Goal: Information Seeking & Learning: Learn about a topic

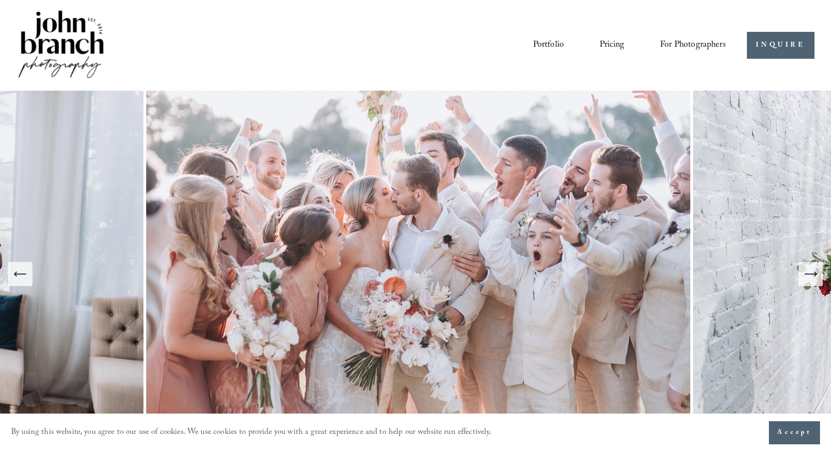
click at [677, 38] on span "For Photographers" at bounding box center [693, 45] width 66 height 17
click at [0, 0] on span "Presets" at bounding box center [0, 0] width 0 height 0
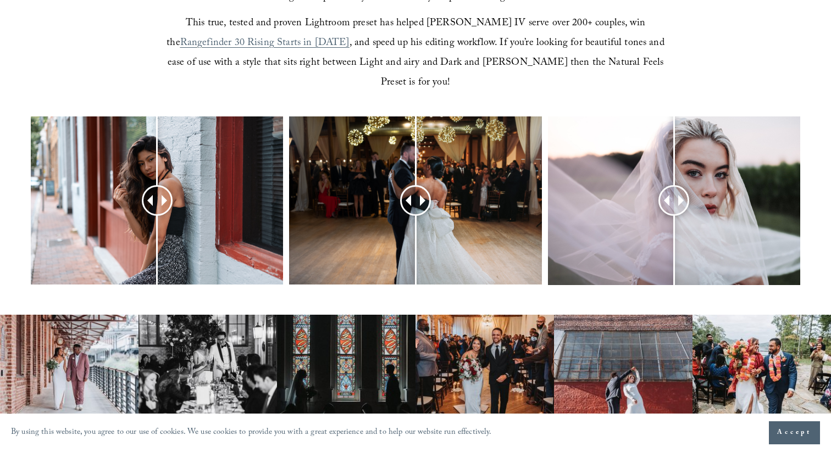
scroll to position [418, 0]
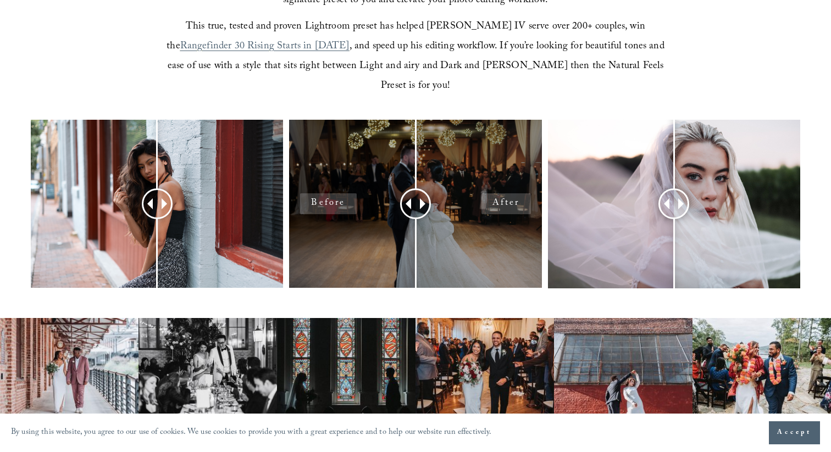
drag, startPoint x: 395, startPoint y: 192, endPoint x: 499, endPoint y: 191, distance: 103.9
click at [499, 191] on div at bounding box center [415, 204] width 252 height 168
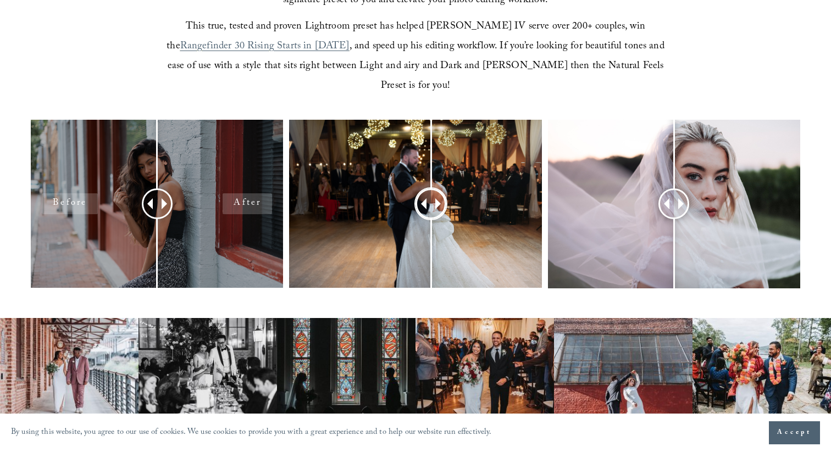
drag, startPoint x: 380, startPoint y: 183, endPoint x: 208, endPoint y: 209, distance: 174.7
click at [208, 209] on div at bounding box center [415, 218] width 831 height 197
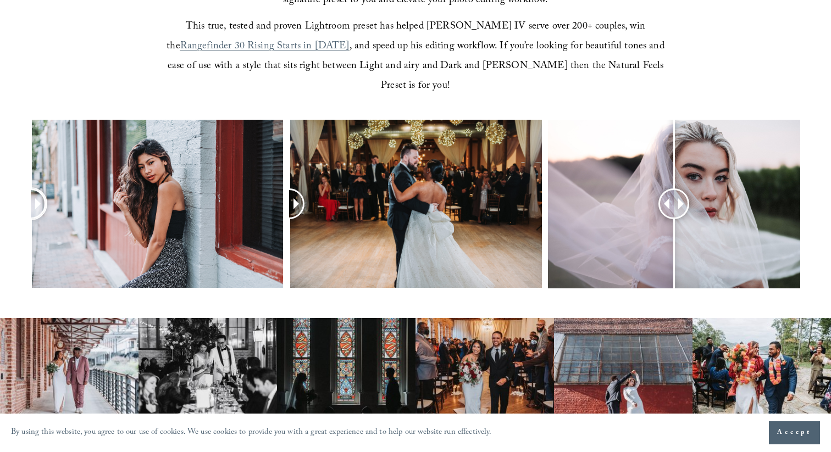
drag, startPoint x: 150, startPoint y: 190, endPoint x: 29, endPoint y: 221, distance: 124.8
click at [29, 222] on div at bounding box center [415, 218] width 831 height 197
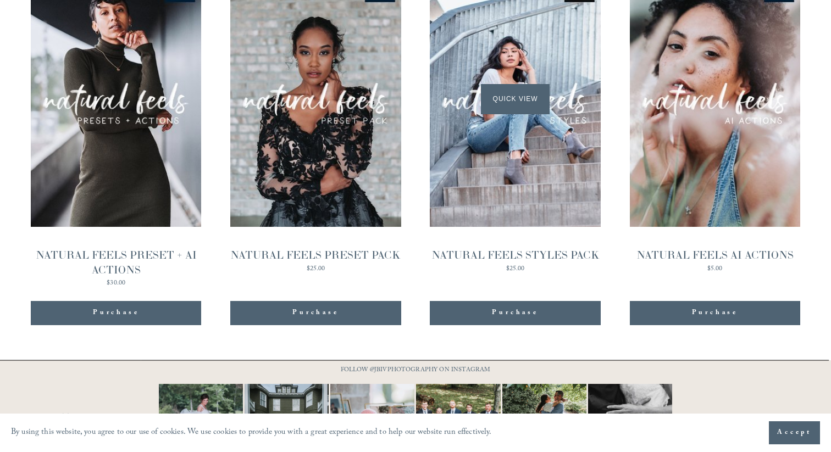
scroll to position [1115, 0]
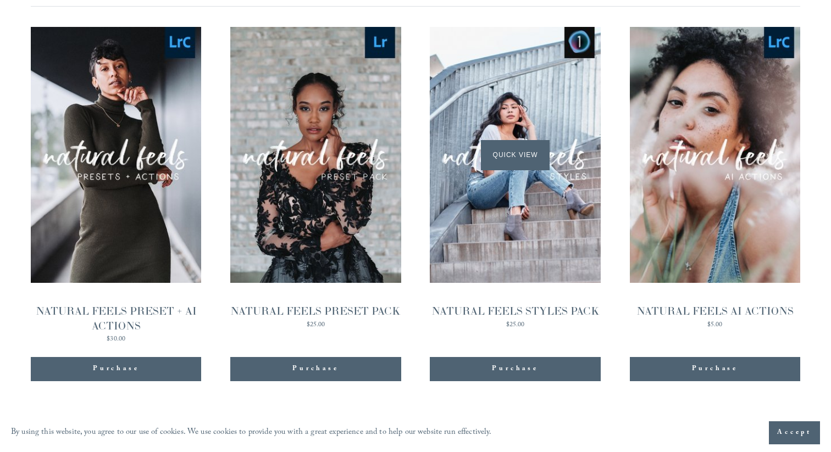
click at [501, 172] on div "Quick View" at bounding box center [515, 155] width 170 height 256
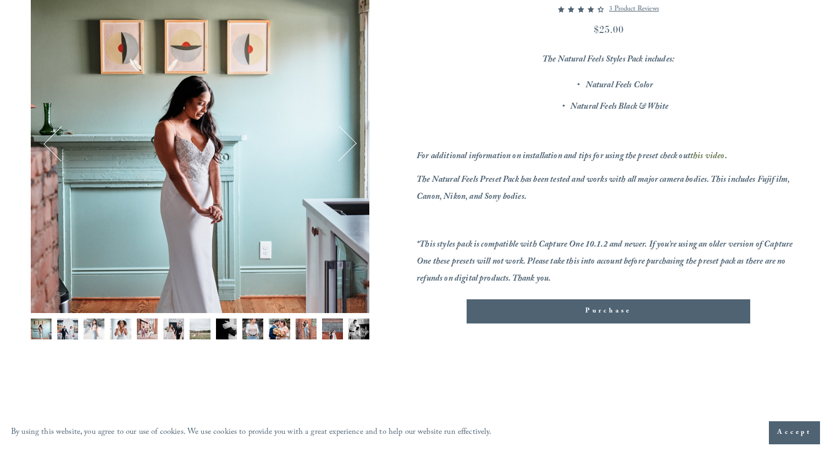
scroll to position [176, 0]
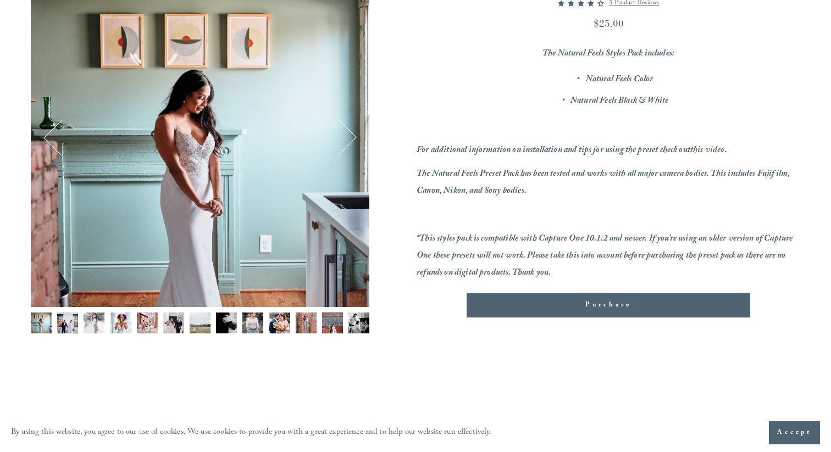
click at [350, 138] on button "Next" at bounding box center [339, 138] width 36 height 36
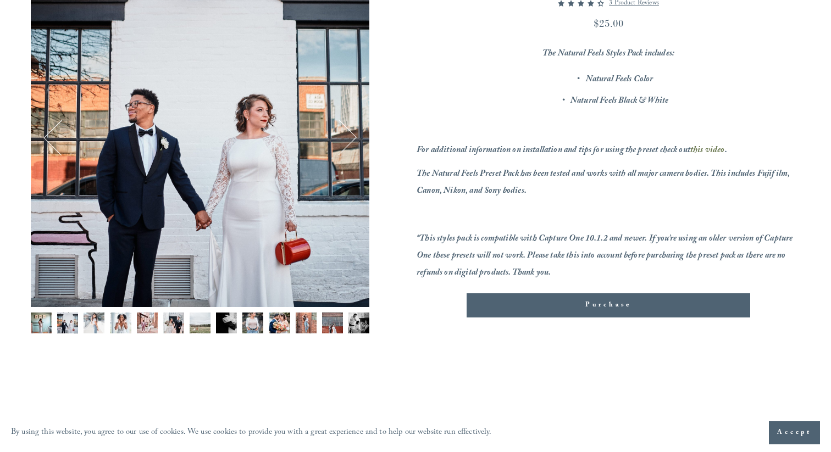
click at [350, 138] on button "Next" at bounding box center [339, 138] width 36 height 36
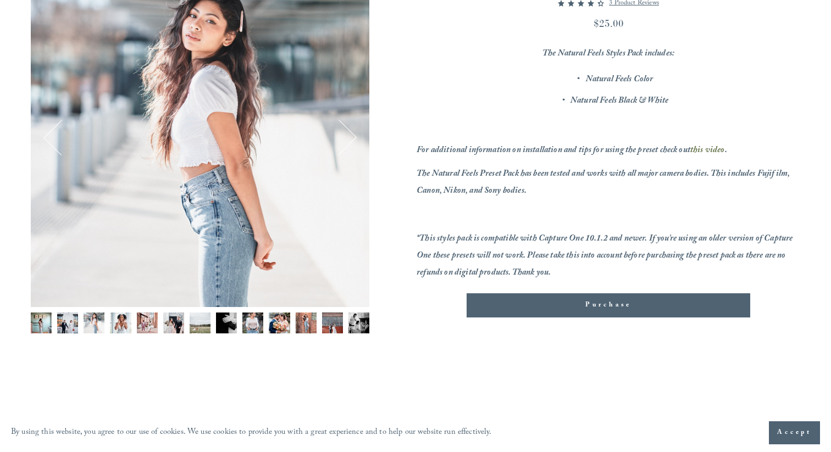
click at [350, 138] on button "Next" at bounding box center [339, 138] width 36 height 36
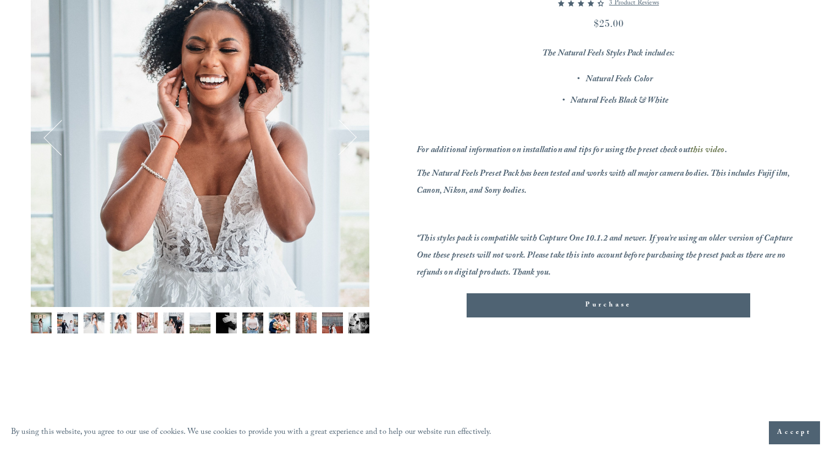
click at [350, 138] on button "Next" at bounding box center [339, 138] width 36 height 36
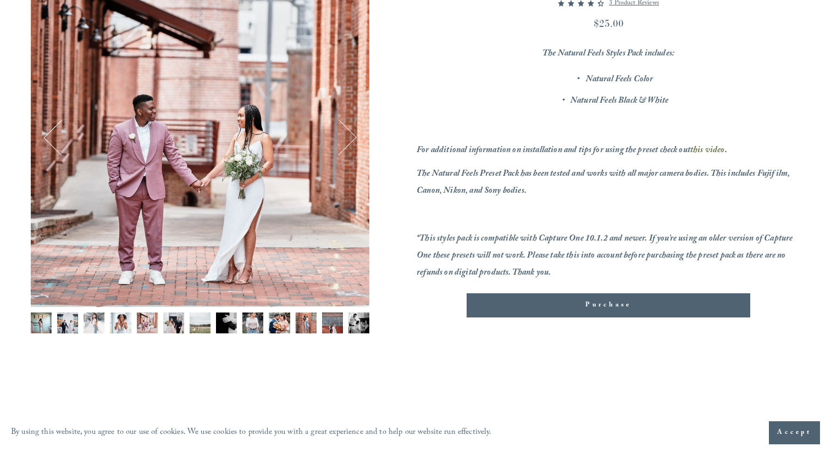
click at [350, 138] on button "Next" at bounding box center [339, 138] width 36 height 36
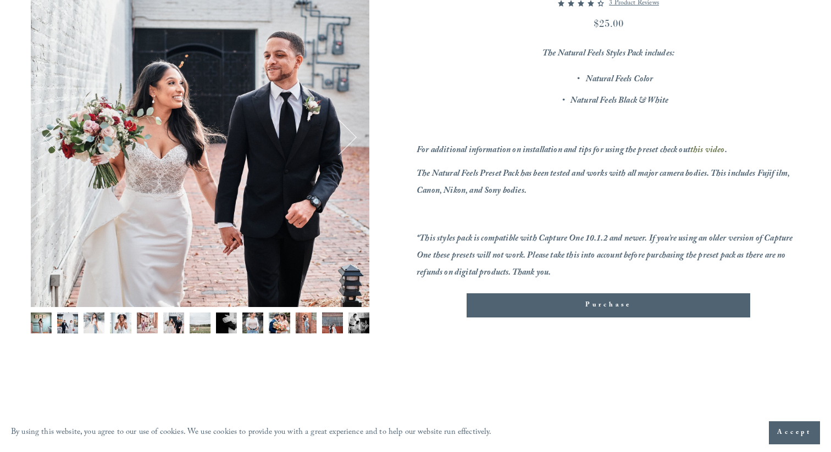
click at [356, 141] on button "Next" at bounding box center [339, 138] width 36 height 36
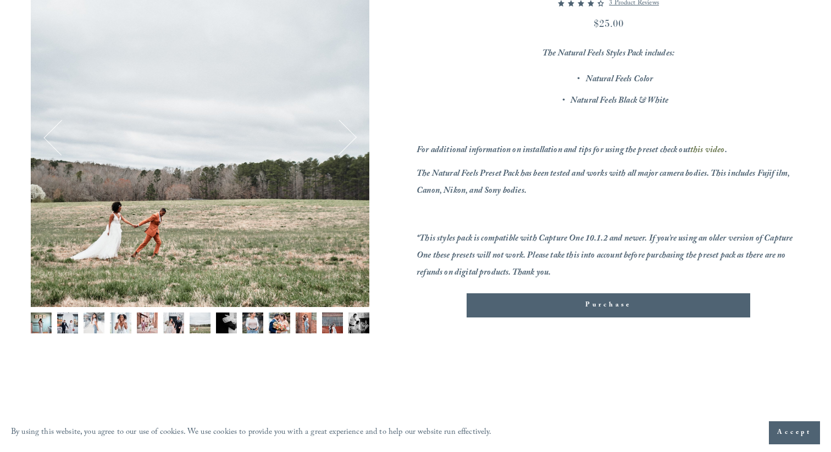
click at [352, 141] on button "Next" at bounding box center [339, 138] width 36 height 36
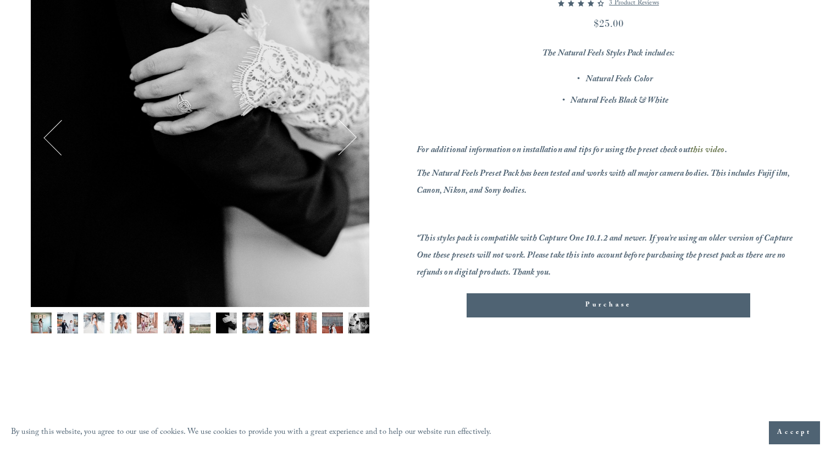
click at [352, 141] on button "Next" at bounding box center [339, 138] width 36 height 36
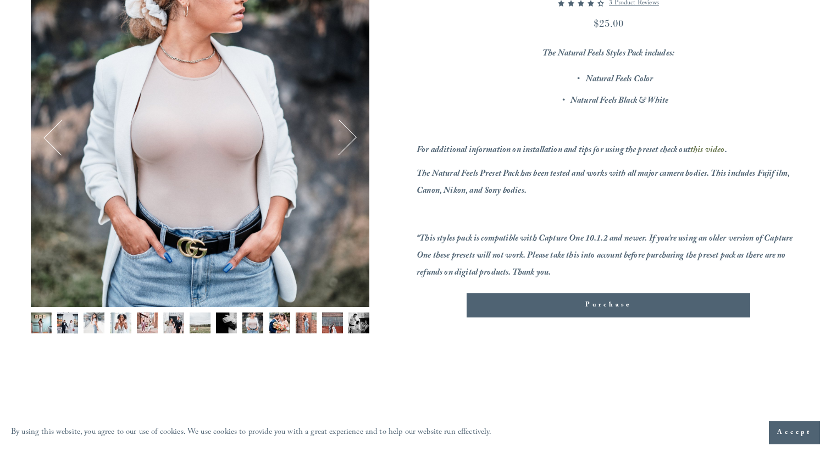
click at [352, 141] on button "Next" at bounding box center [339, 138] width 36 height 36
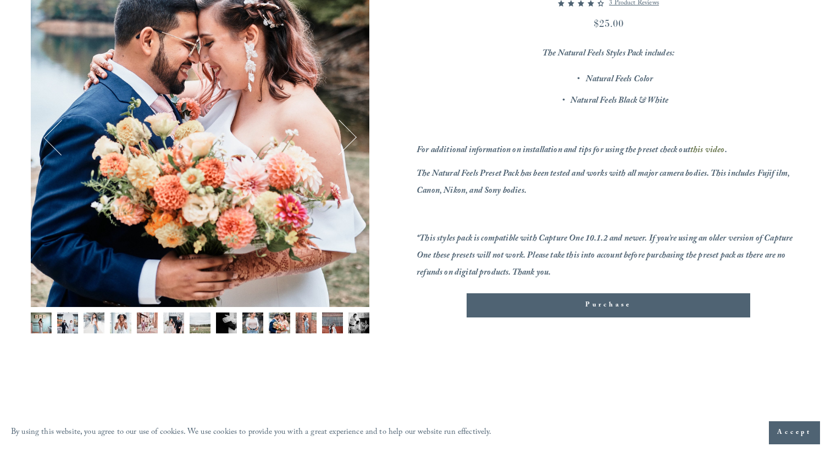
click at [55, 139] on button "Previous" at bounding box center [61, 138] width 36 height 36
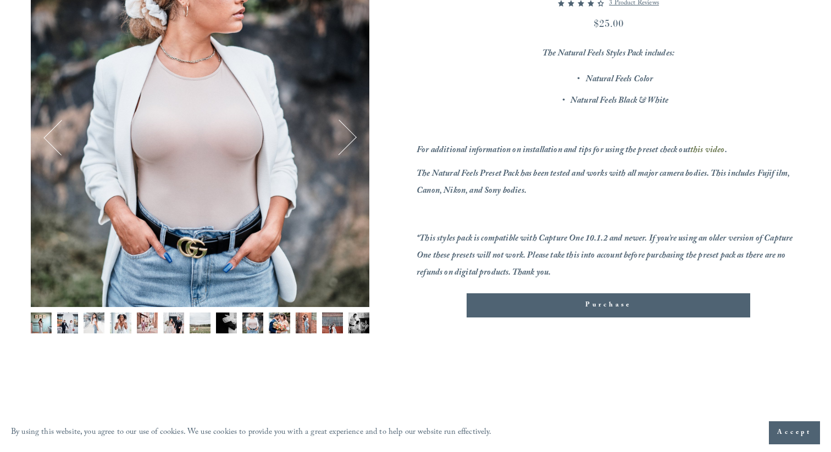
click at [52, 139] on button "Previous" at bounding box center [61, 138] width 36 height 36
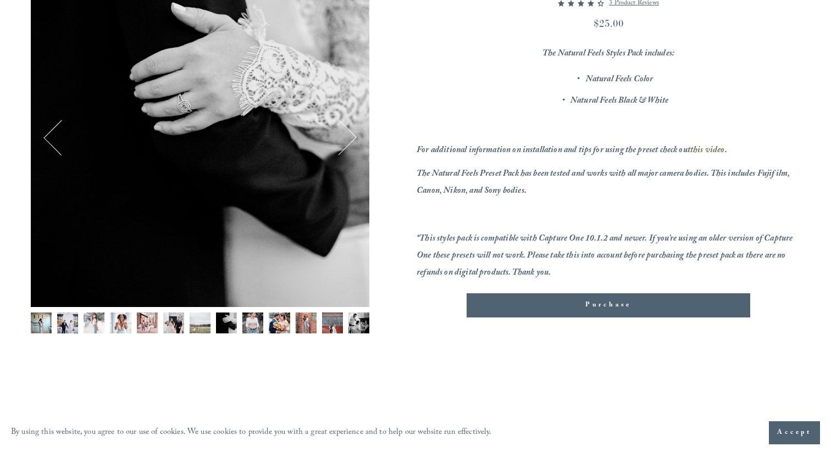
click at [363, 140] on div "Image 8 of 13" at bounding box center [200, 138] width 339 height 339
click at [352, 139] on button "Next" at bounding box center [339, 138] width 36 height 36
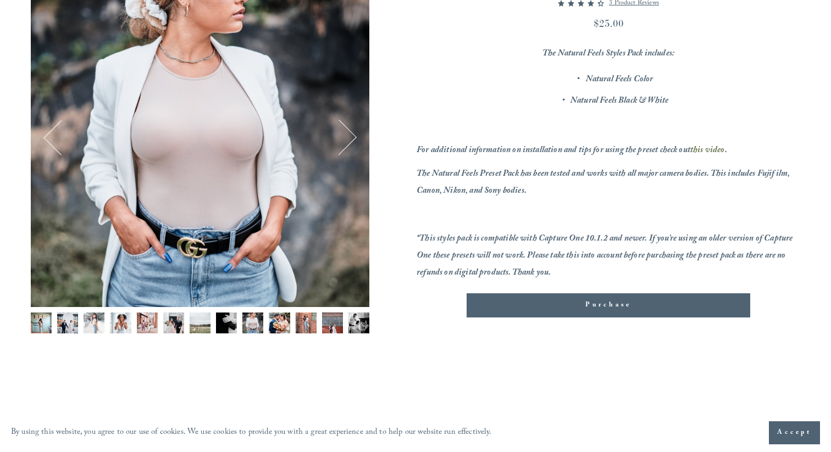
click at [352, 139] on button "Next" at bounding box center [339, 138] width 36 height 36
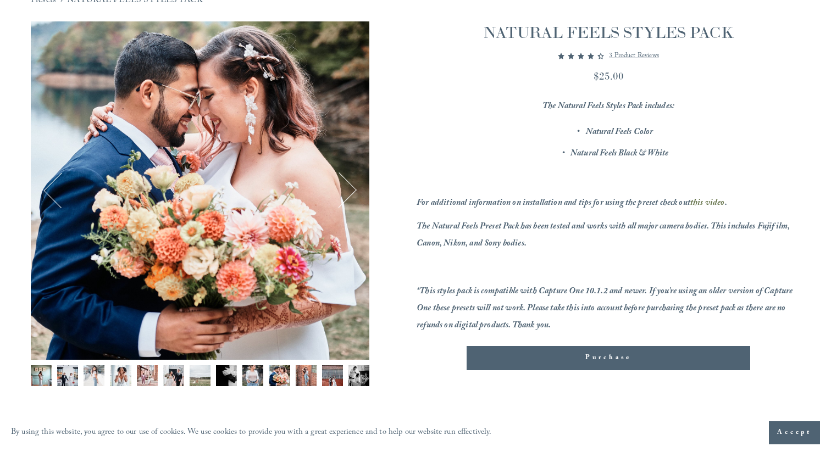
scroll to position [116, 0]
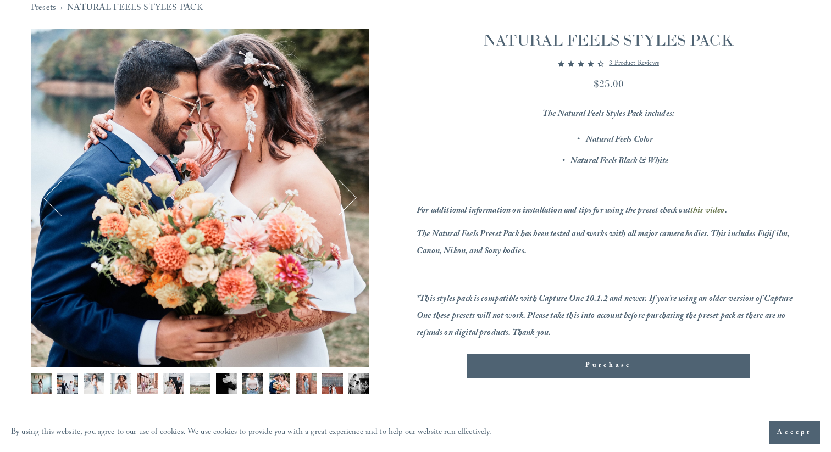
click at [352, 186] on button "Next" at bounding box center [339, 198] width 36 height 36
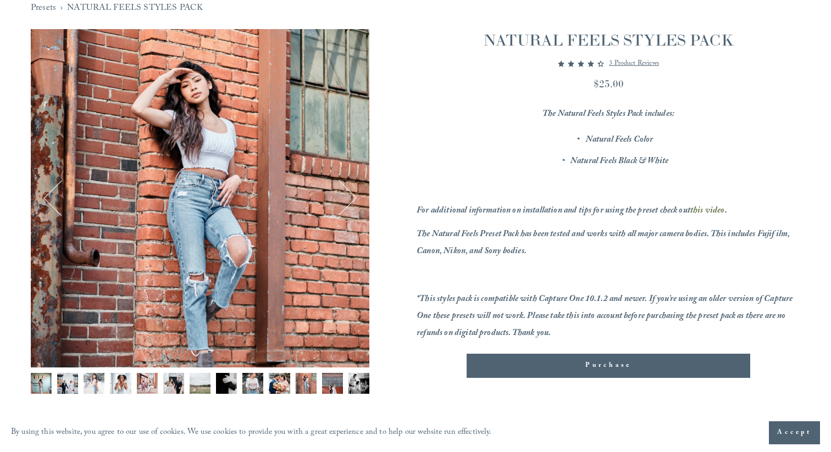
click at [352, 199] on button "Next" at bounding box center [339, 198] width 36 height 36
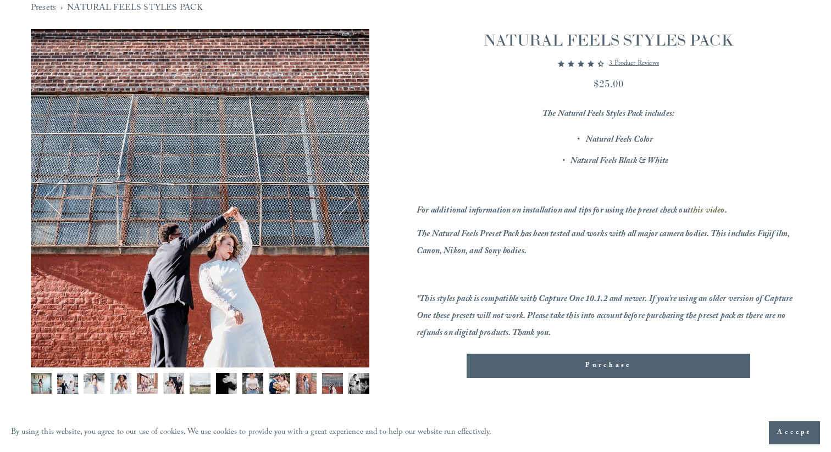
click at [352, 199] on button "Next" at bounding box center [339, 198] width 36 height 36
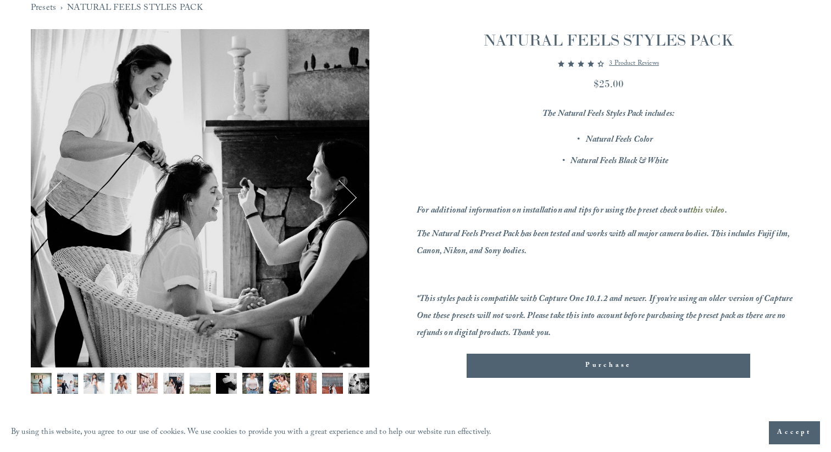
click at [352, 199] on button "Next" at bounding box center [339, 198] width 36 height 36
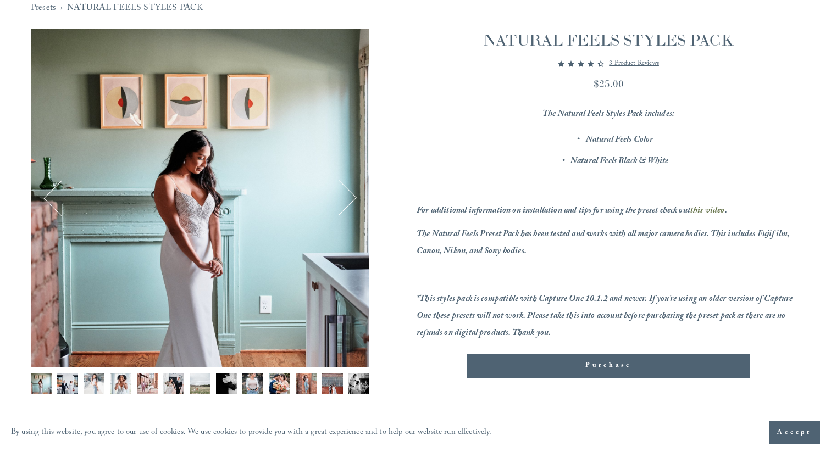
click at [352, 199] on button "Next" at bounding box center [339, 198] width 36 height 36
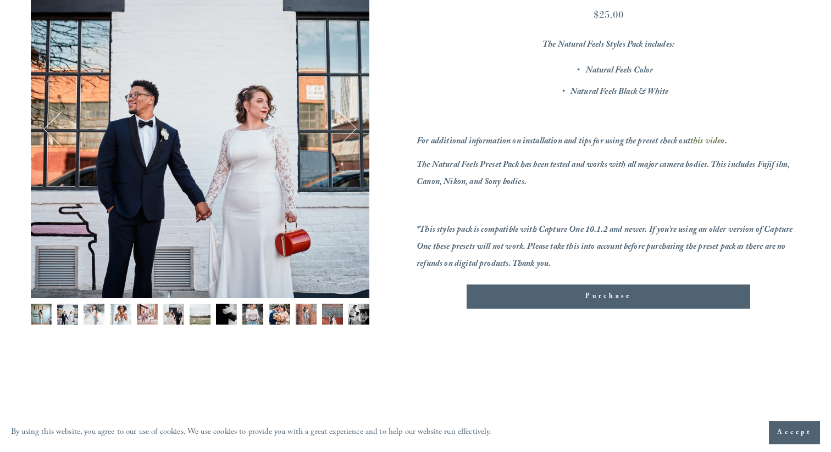
scroll to position [214, 0]
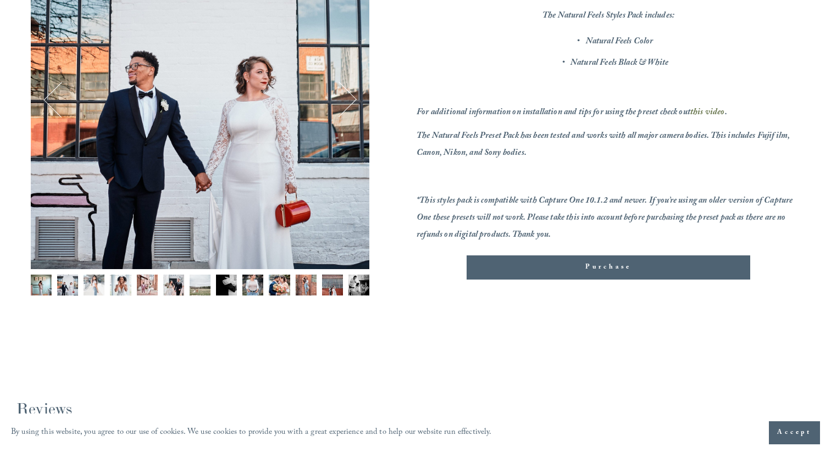
click at [360, 109] on div "Image 2 of 13" at bounding box center [200, 100] width 339 height 339
click at [347, 108] on button "Next" at bounding box center [339, 100] width 36 height 36
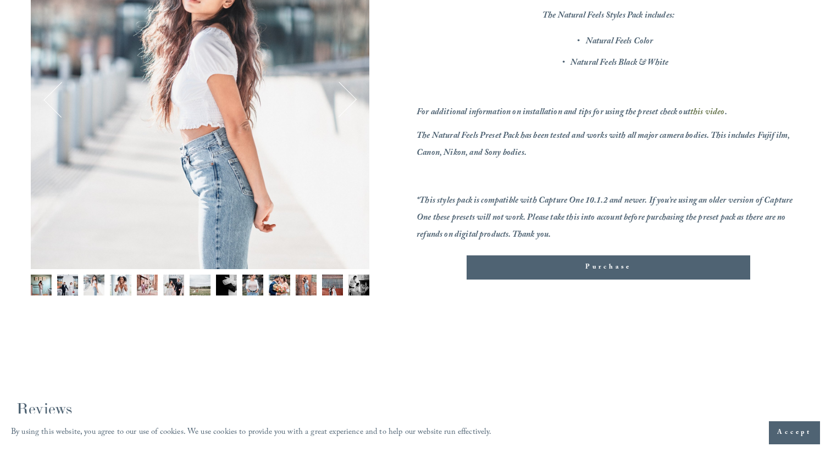
click at [347, 108] on button "Next" at bounding box center [339, 100] width 36 height 36
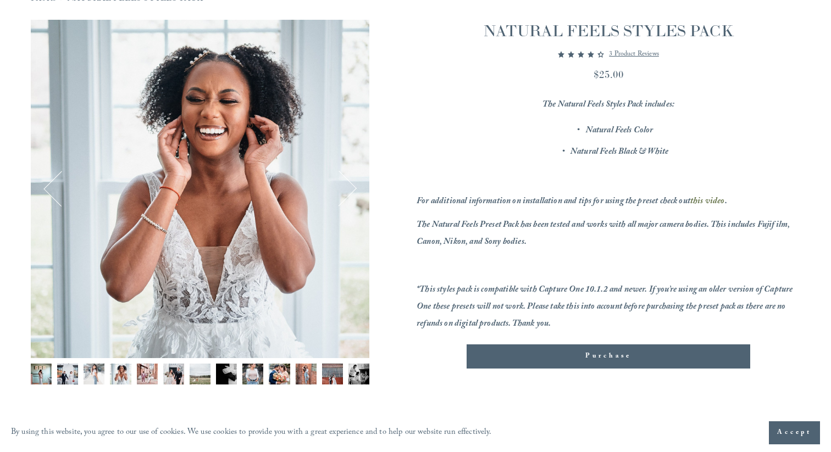
scroll to position [122, 0]
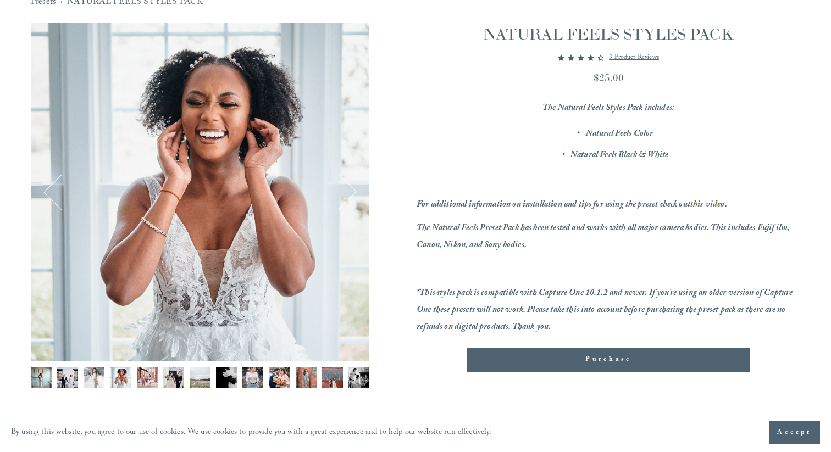
click at [346, 219] on div "Image 4 of 13" at bounding box center [200, 192] width 339 height 339
click at [352, 209] on button "Next" at bounding box center [339, 192] width 36 height 36
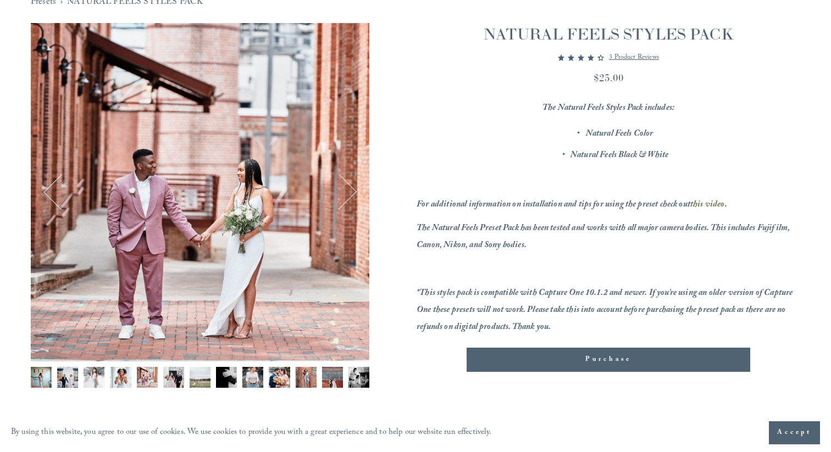
click at [347, 206] on button "Next" at bounding box center [339, 192] width 36 height 36
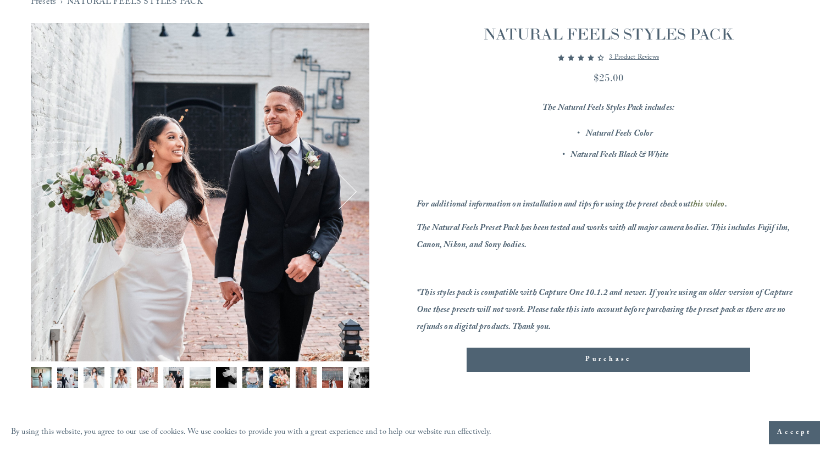
click at [347, 206] on button "Next" at bounding box center [339, 192] width 36 height 36
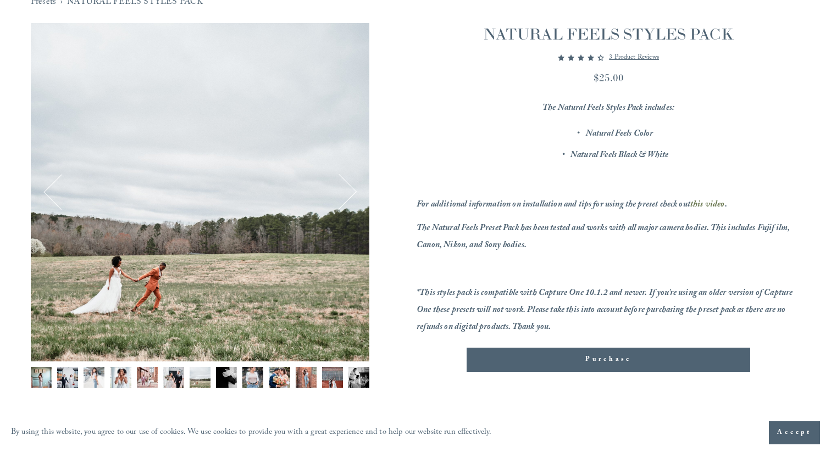
click at [347, 206] on button "Next" at bounding box center [339, 192] width 36 height 36
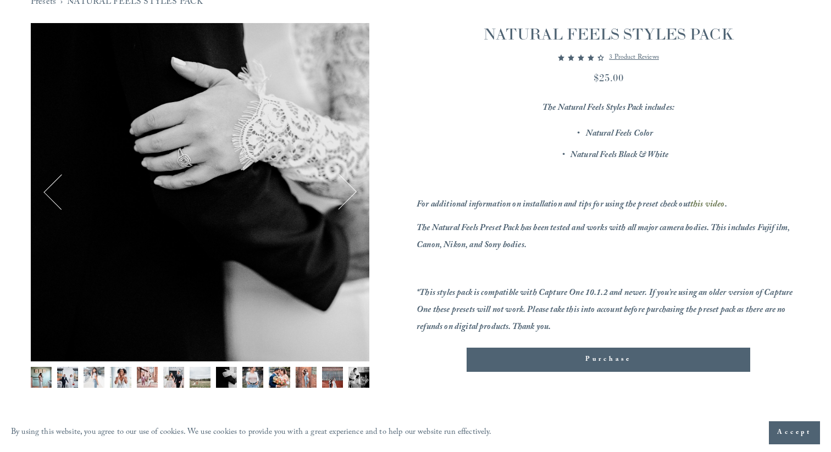
click at [347, 206] on button "Next" at bounding box center [339, 192] width 36 height 36
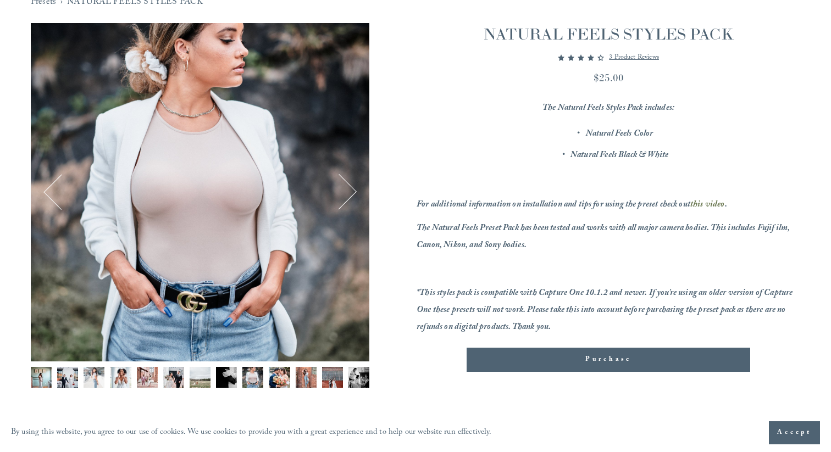
click at [347, 206] on button "Next" at bounding box center [339, 192] width 36 height 36
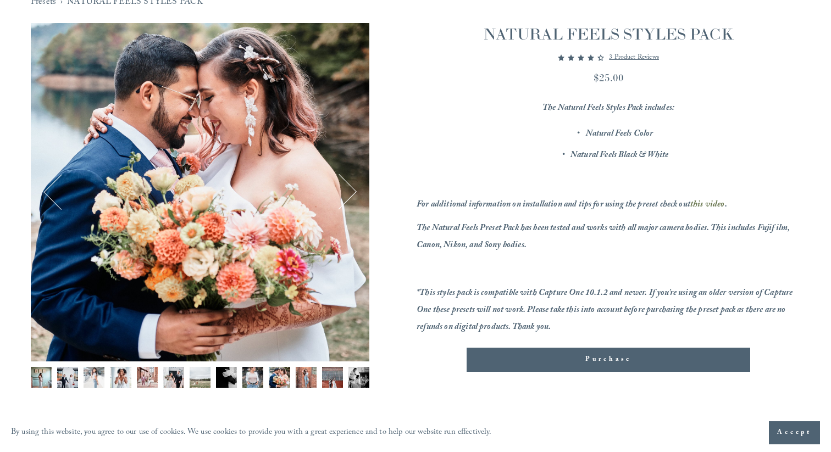
click at [347, 206] on button "Next" at bounding box center [339, 192] width 36 height 36
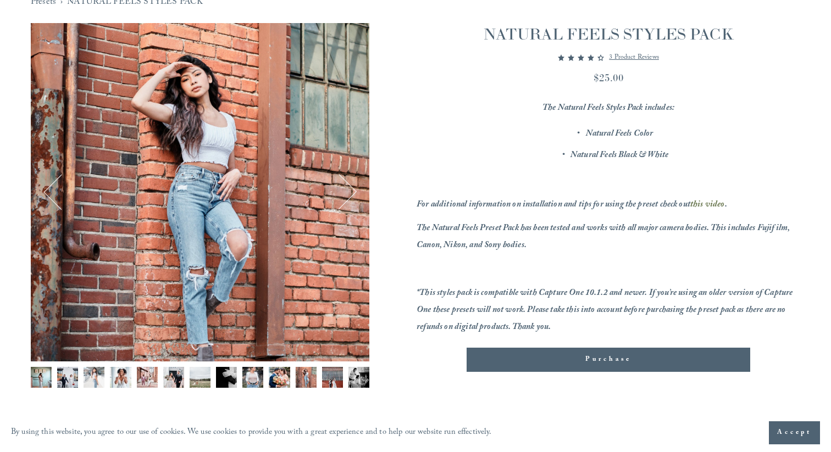
click at [347, 206] on button "Next" at bounding box center [339, 192] width 36 height 36
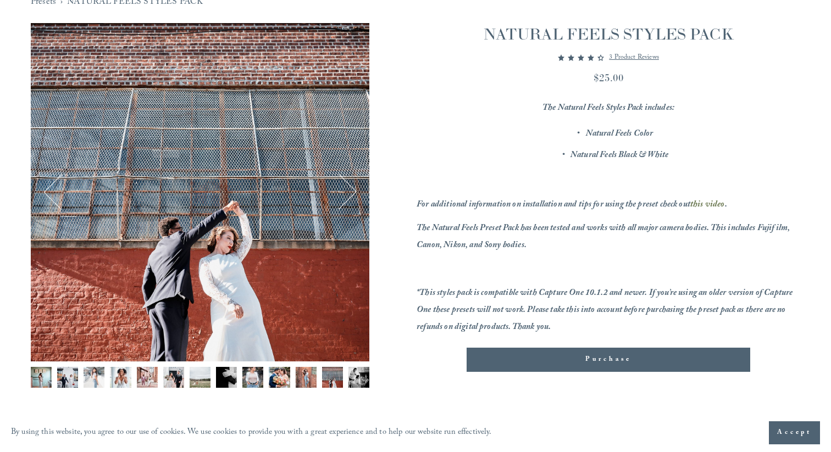
click at [347, 206] on button "Next" at bounding box center [339, 192] width 36 height 36
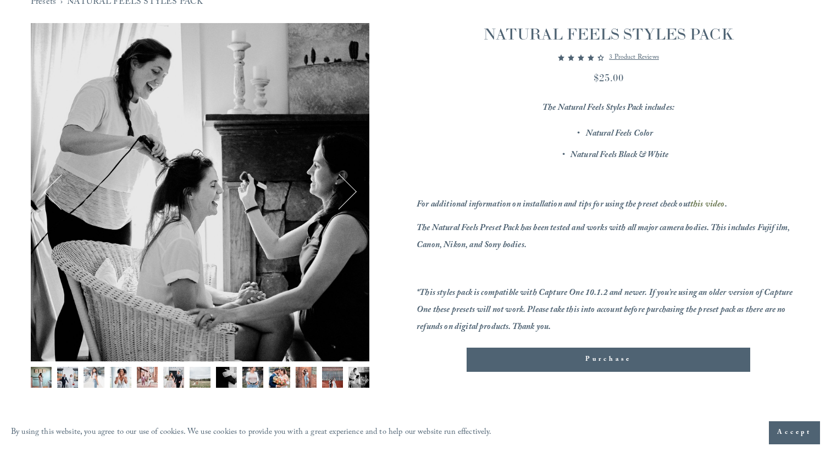
click at [347, 206] on button "Next" at bounding box center [339, 192] width 36 height 36
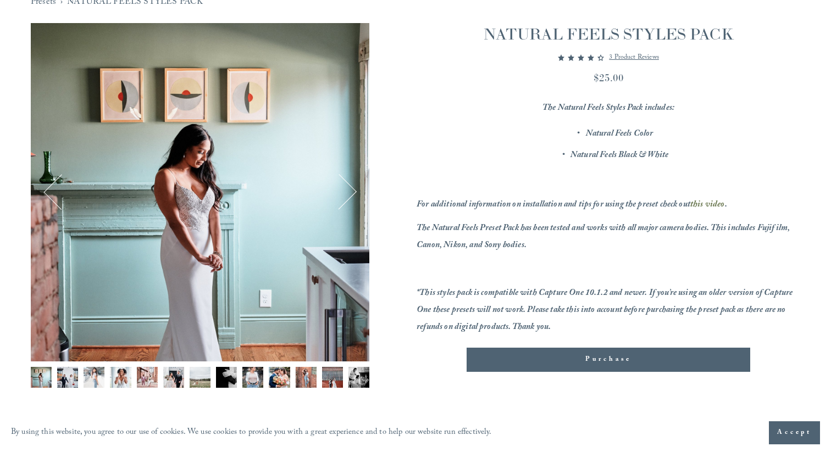
click at [347, 206] on button "Next" at bounding box center [339, 192] width 36 height 36
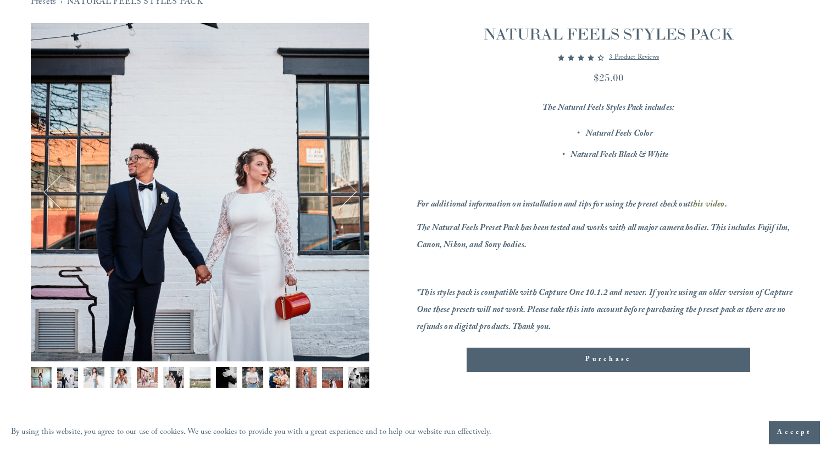
click at [347, 206] on button "Next" at bounding box center [339, 192] width 36 height 36
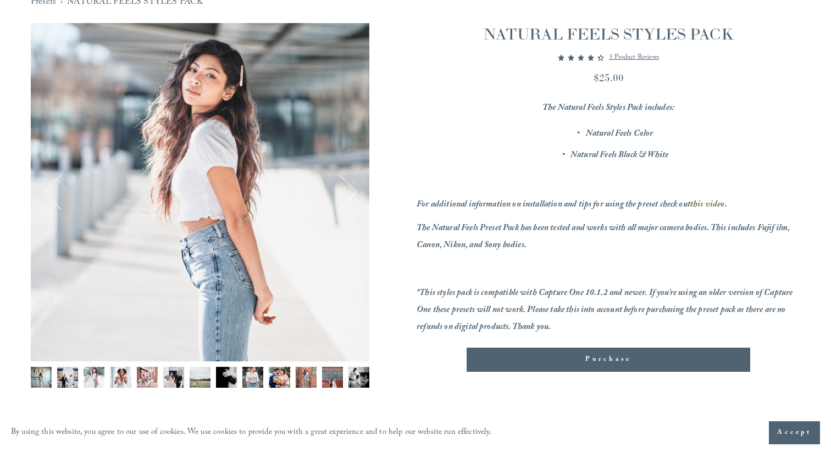
click at [347, 206] on button "Next" at bounding box center [339, 192] width 36 height 36
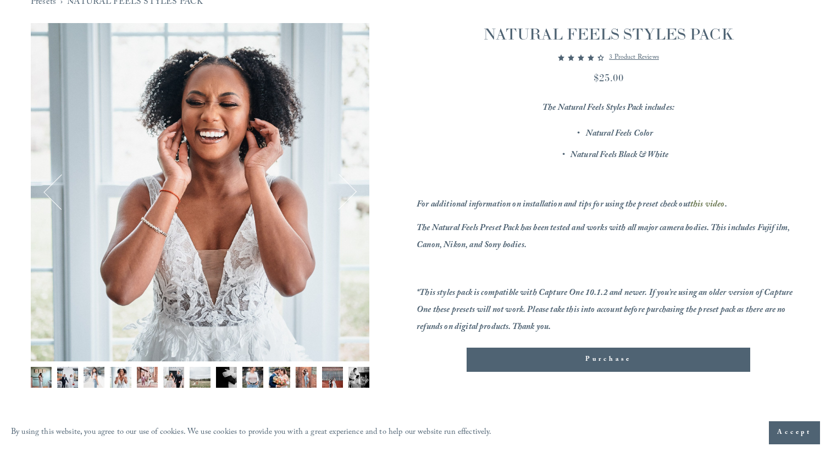
click at [347, 206] on button "Next" at bounding box center [339, 192] width 36 height 36
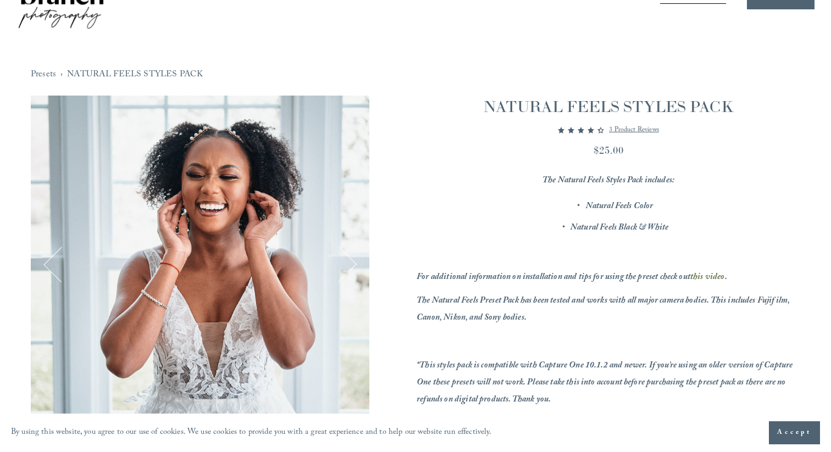
scroll to position [0, 0]
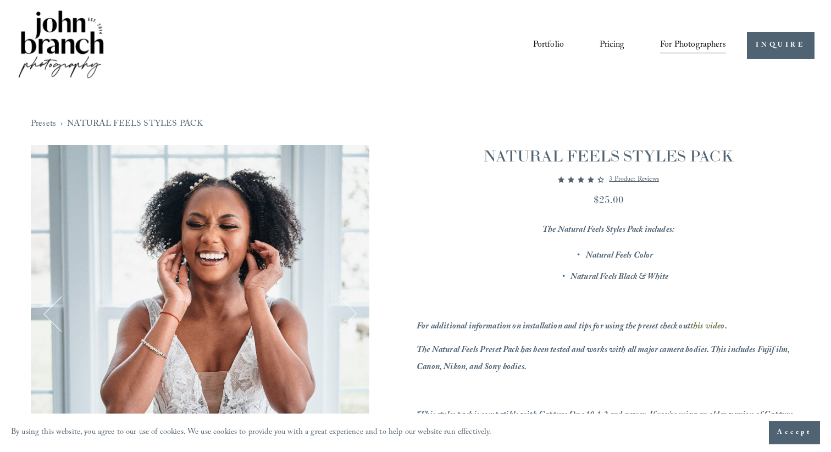
click at [41, 118] on link "Presets" at bounding box center [43, 124] width 25 height 17
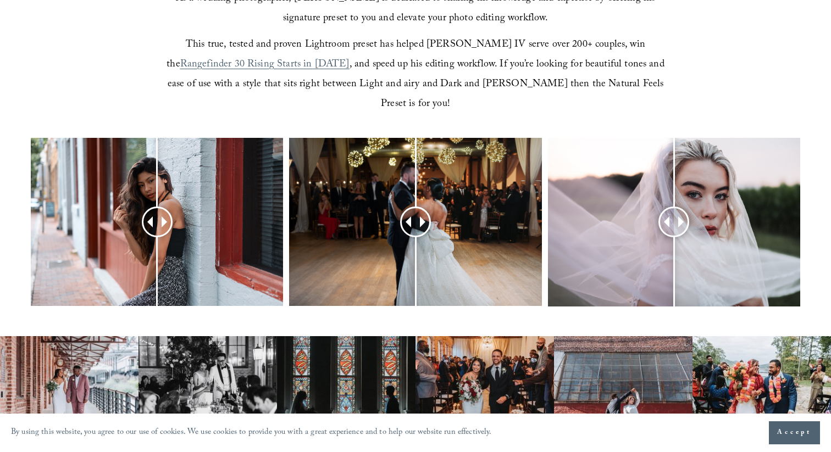
scroll to position [406, 0]
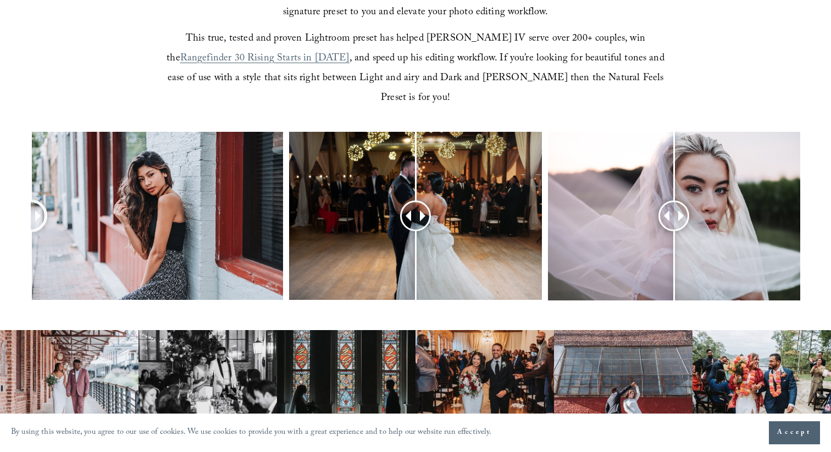
drag, startPoint x: 146, startPoint y: 196, endPoint x: 0, endPoint y: 174, distance: 147.3
click at [0, 174] on div at bounding box center [415, 230] width 831 height 197
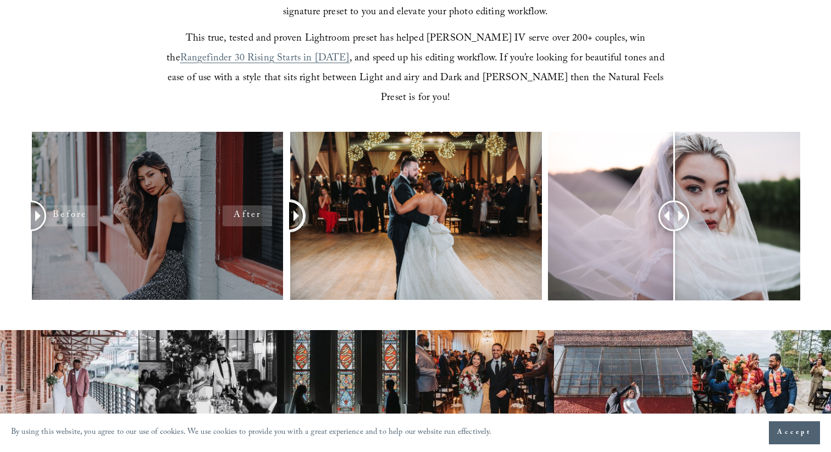
drag, startPoint x: 430, startPoint y: 195, endPoint x: 135, endPoint y: 221, distance: 296.3
click at [135, 221] on div at bounding box center [415, 230] width 831 height 197
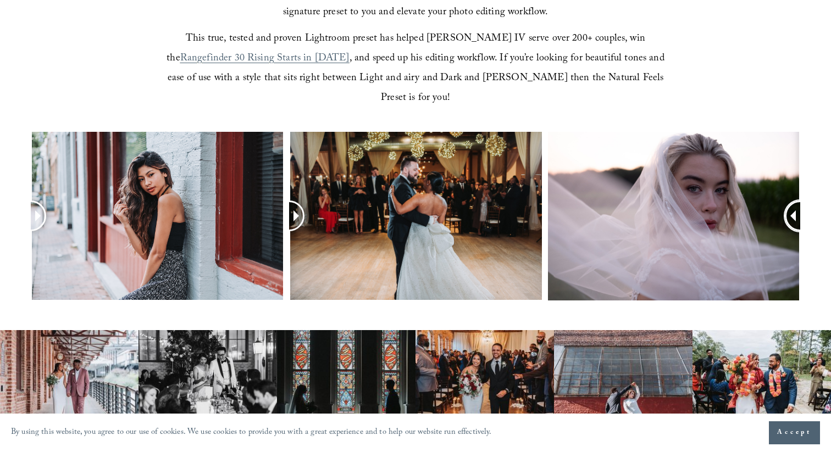
drag, startPoint x: 665, startPoint y: 208, endPoint x: 812, endPoint y: 208, distance: 146.8
click at [812, 208] on div at bounding box center [415, 230] width 831 height 197
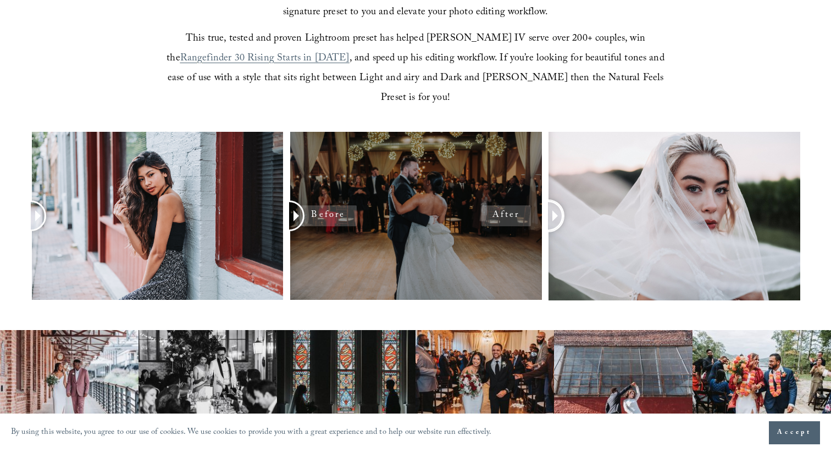
drag, startPoint x: 789, startPoint y: 204, endPoint x: 410, endPoint y: 209, distance: 379.4
click at [410, 209] on div at bounding box center [415, 230] width 831 height 197
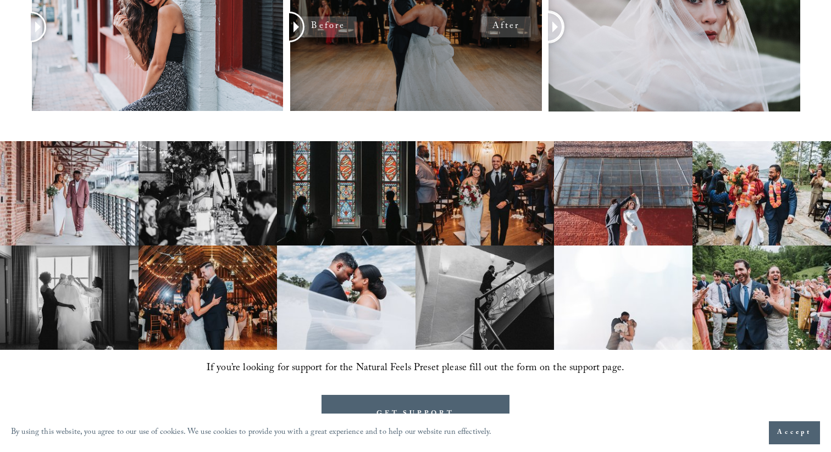
scroll to position [603, 0]
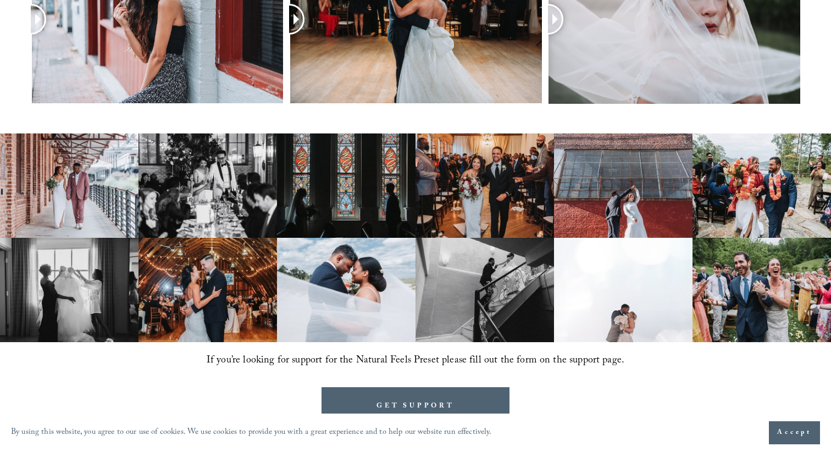
click at [25, 173] on img at bounding box center [69, 186] width 139 height 104
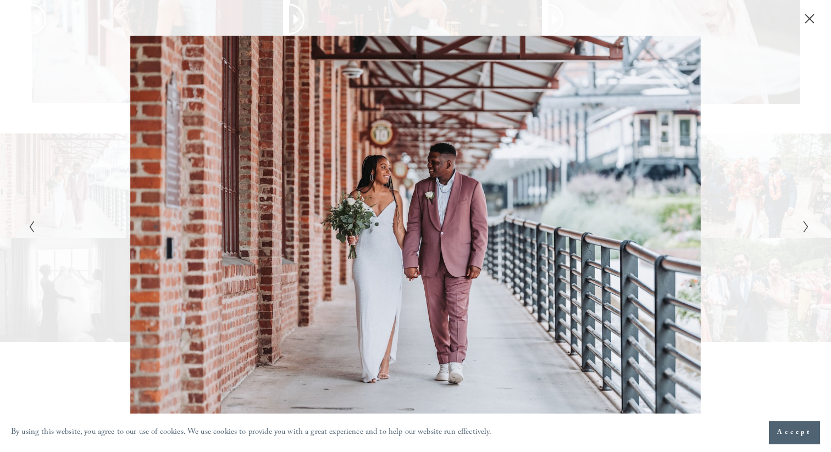
click at [810, 222] on div "Gallery" at bounding box center [415, 226] width 831 height 452
click at [806, 225] on polyline "Next Slide" at bounding box center [806, 227] width 4 height 11
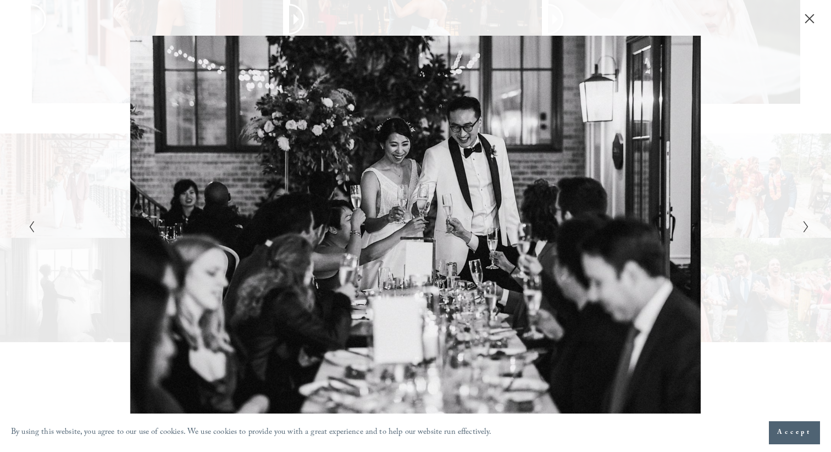
click at [806, 225] on polyline "Next Slide" at bounding box center [806, 227] width 4 height 11
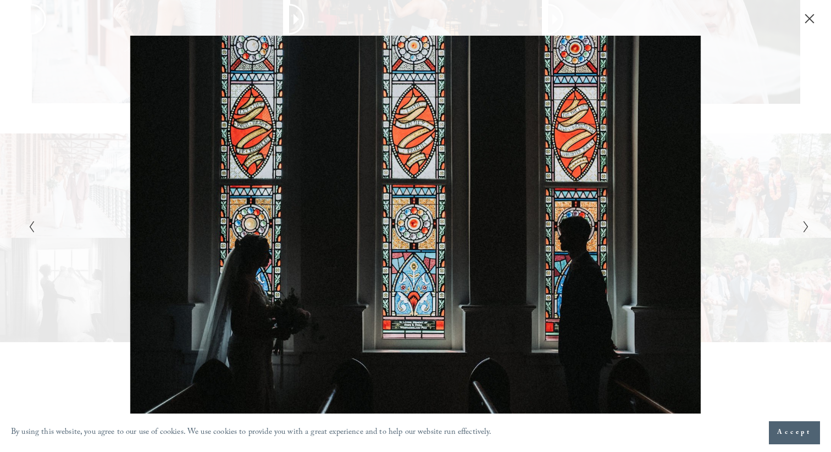
click at [806, 225] on polyline "Next Slide" at bounding box center [806, 227] width 4 height 11
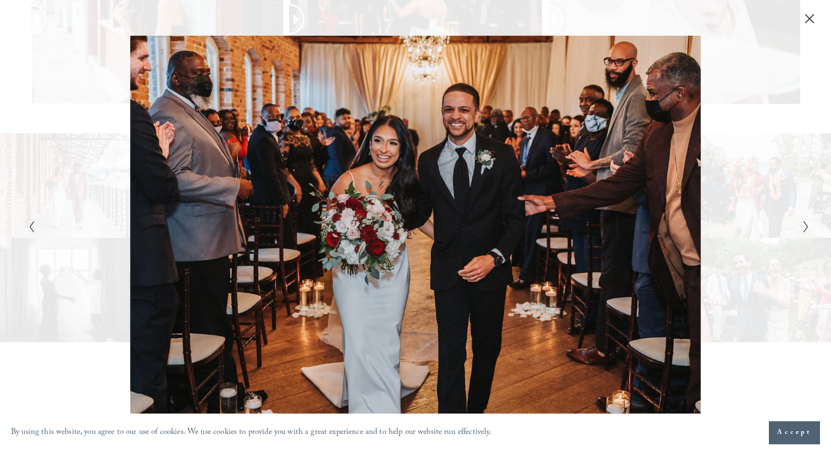
click at [806, 225] on polyline "Next Slide" at bounding box center [806, 227] width 4 height 11
